Goal: Task Accomplishment & Management: Manage account settings

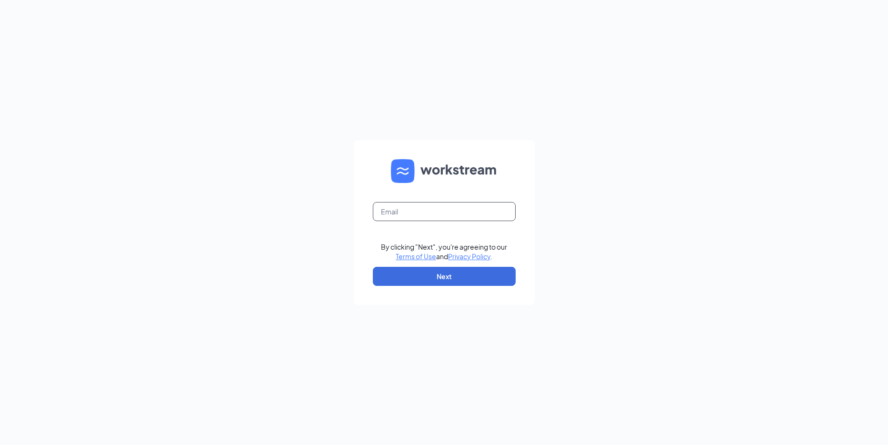
click at [439, 212] on input "text" at bounding box center [444, 211] width 143 height 19
type input "[PERSON_NAME][EMAIL_ADDRESS][PERSON_NAME][DOMAIN_NAME]"
click at [427, 276] on button "Next" at bounding box center [444, 276] width 143 height 19
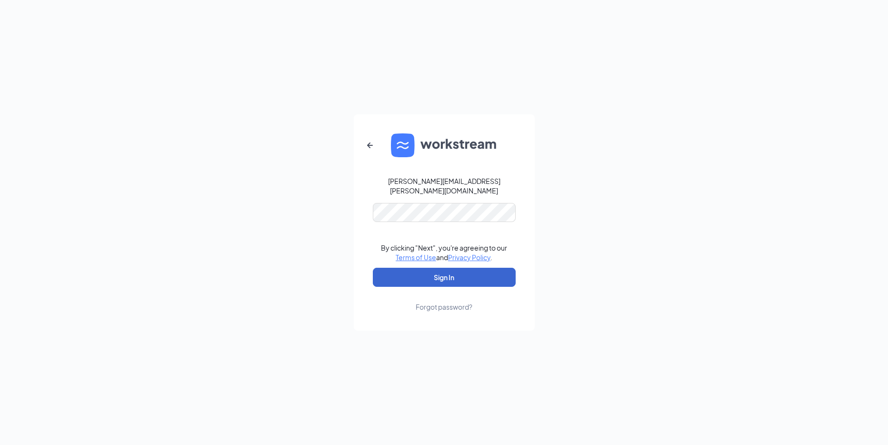
click at [452, 268] on button "Sign In" at bounding box center [444, 277] width 143 height 19
